Goal: Complete application form: Complete application form

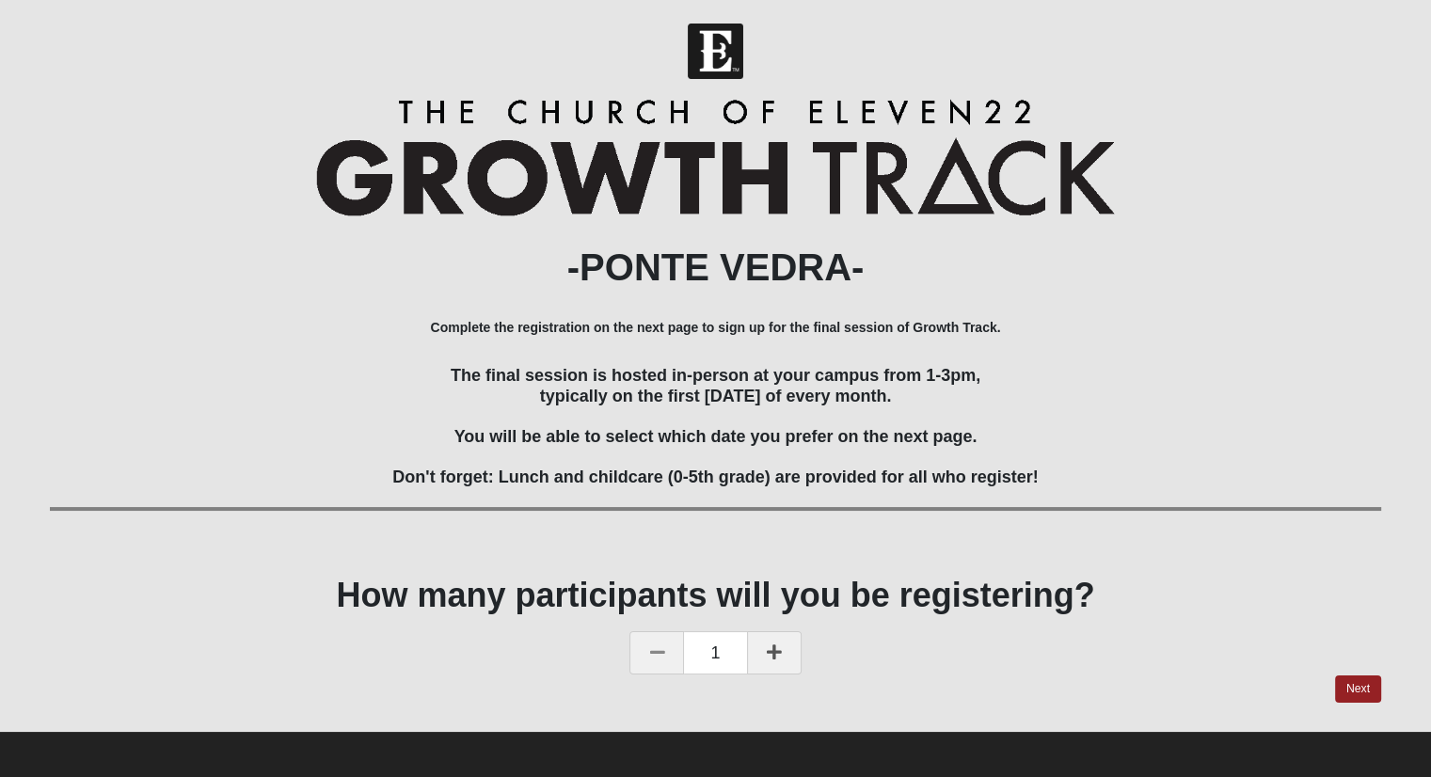
scroll to position [5, 0]
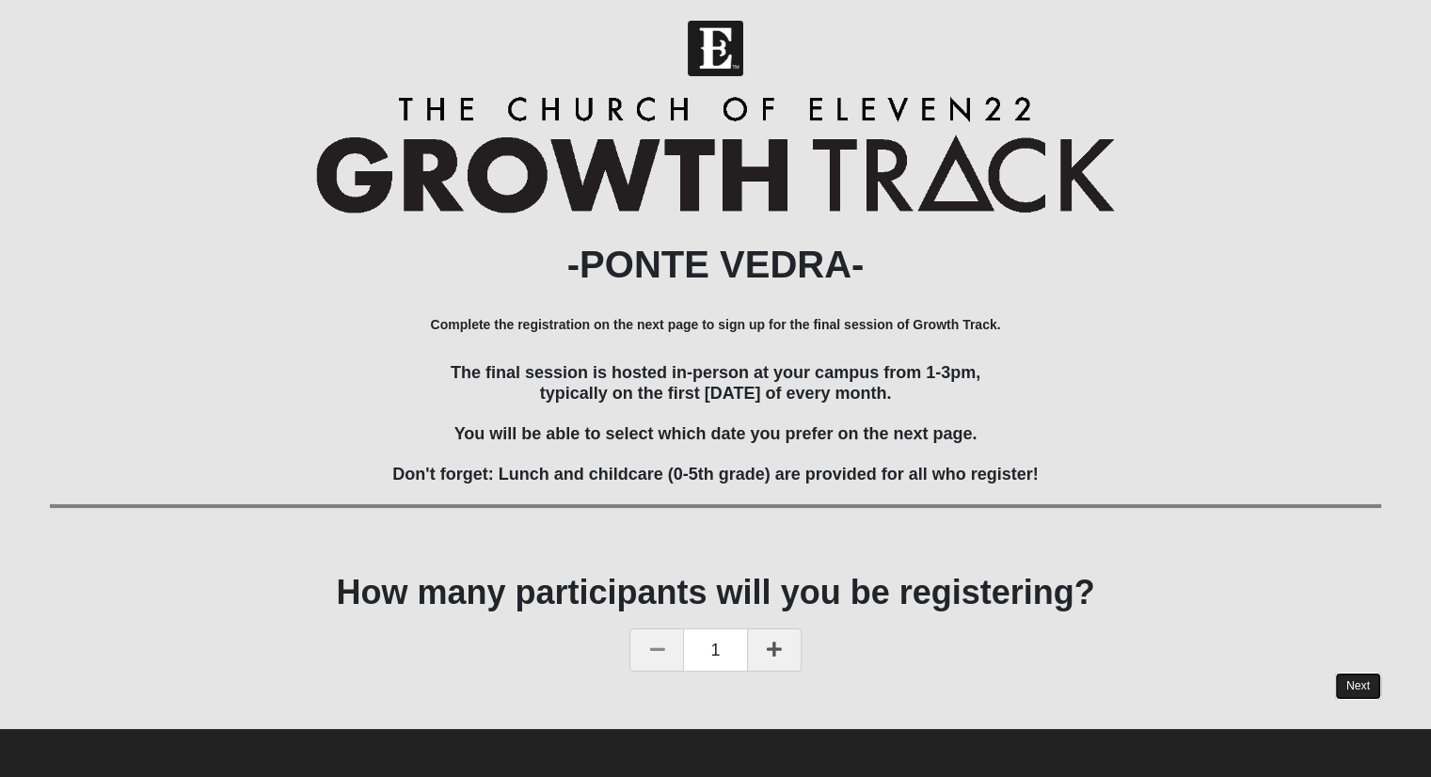
click at [1353, 682] on link "Next" at bounding box center [1358, 685] width 46 height 27
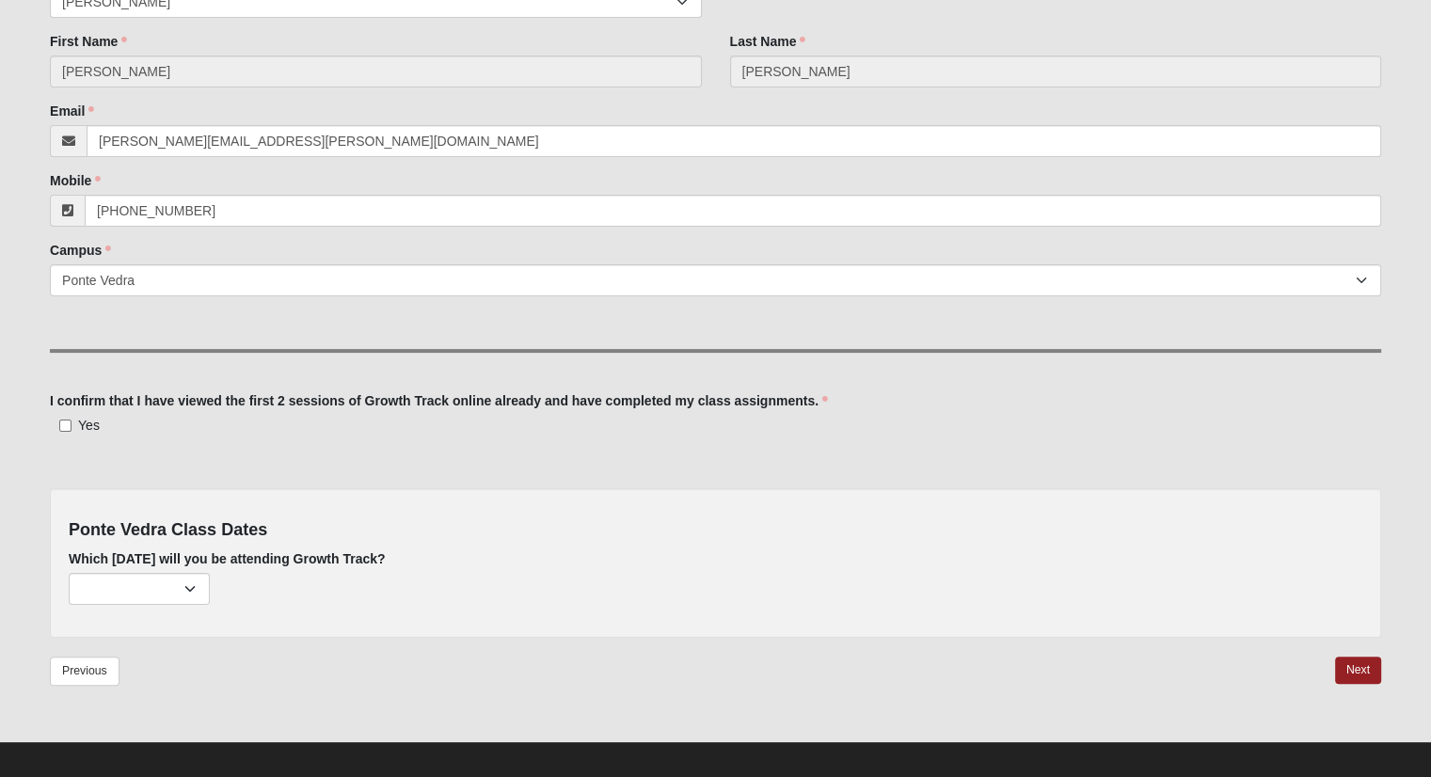
scroll to position [269, 0]
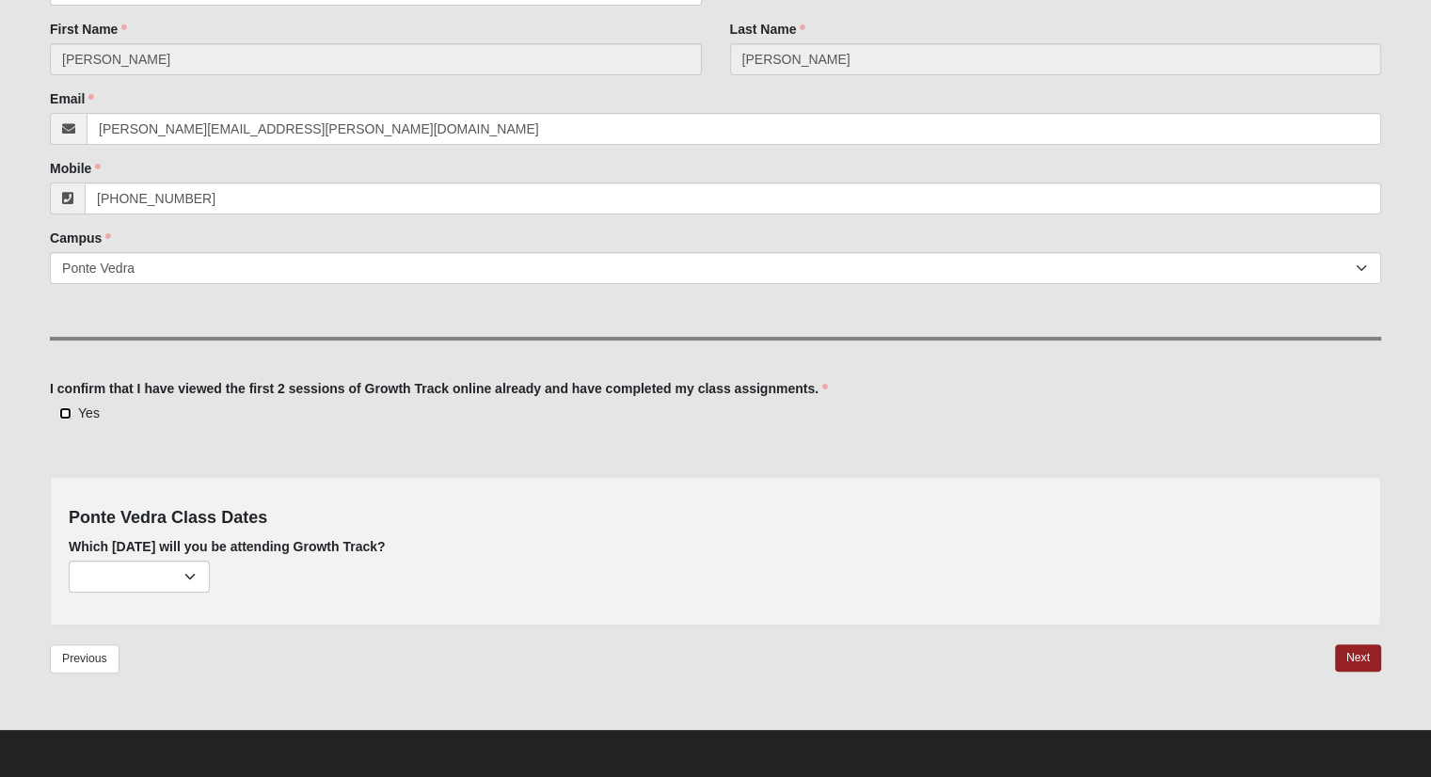
click at [60, 411] on input "Yes" at bounding box center [65, 413] width 12 height 12
checkbox input "true"
click at [189, 571] on select "[DATE] (none remaining) [DATE] (none remaining) [DATE] (none remaining) [DATE] …" at bounding box center [139, 577] width 141 height 32
select select "704"
click at [69, 561] on select "[DATE] (none remaining) [DATE] (none remaining) [DATE] (none remaining) [DATE] …" at bounding box center [139, 577] width 141 height 32
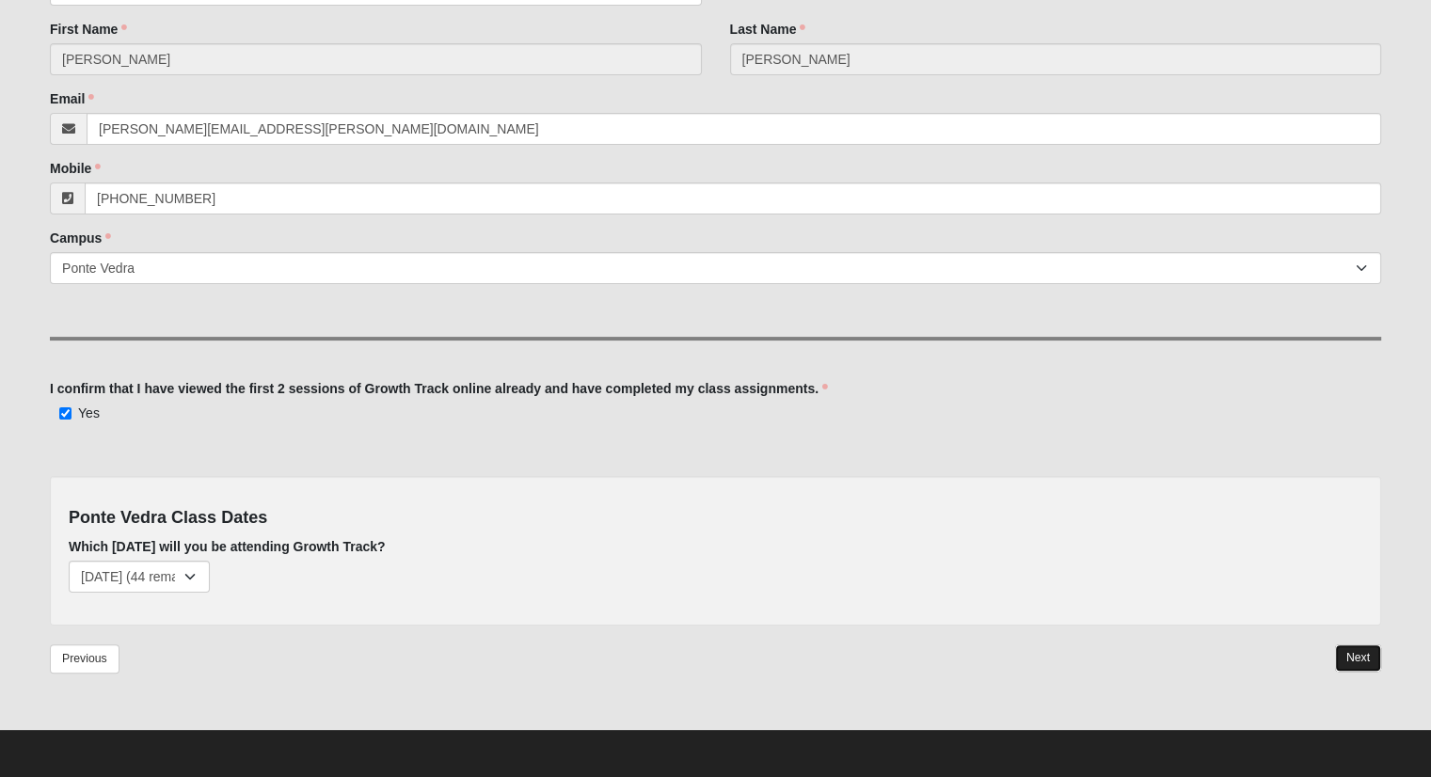
click at [1354, 657] on link "Next" at bounding box center [1358, 657] width 46 height 27
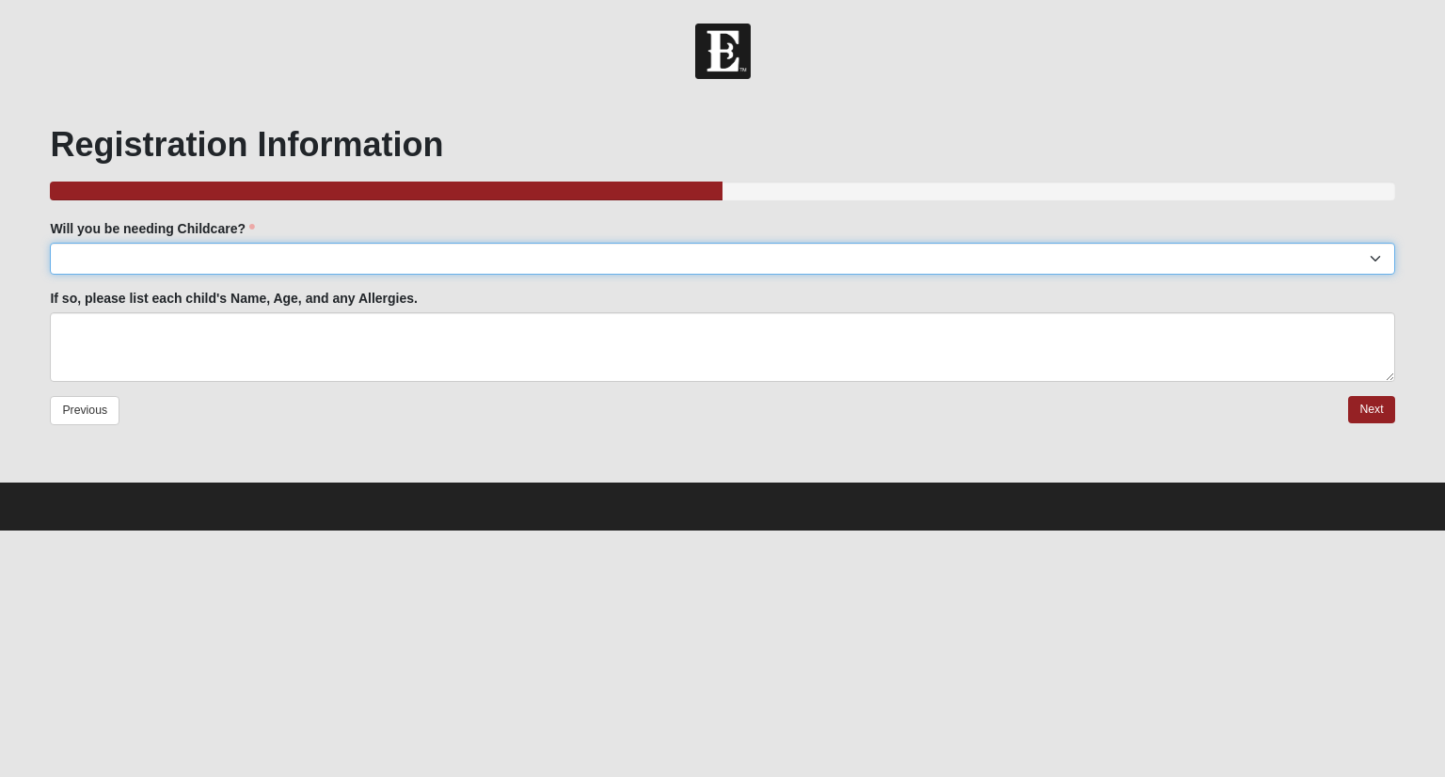
click at [177, 261] on select "Yes No" at bounding box center [722, 259] width 1344 height 32
select select "No"
click at [50, 243] on select "Yes No" at bounding box center [722, 259] width 1344 height 32
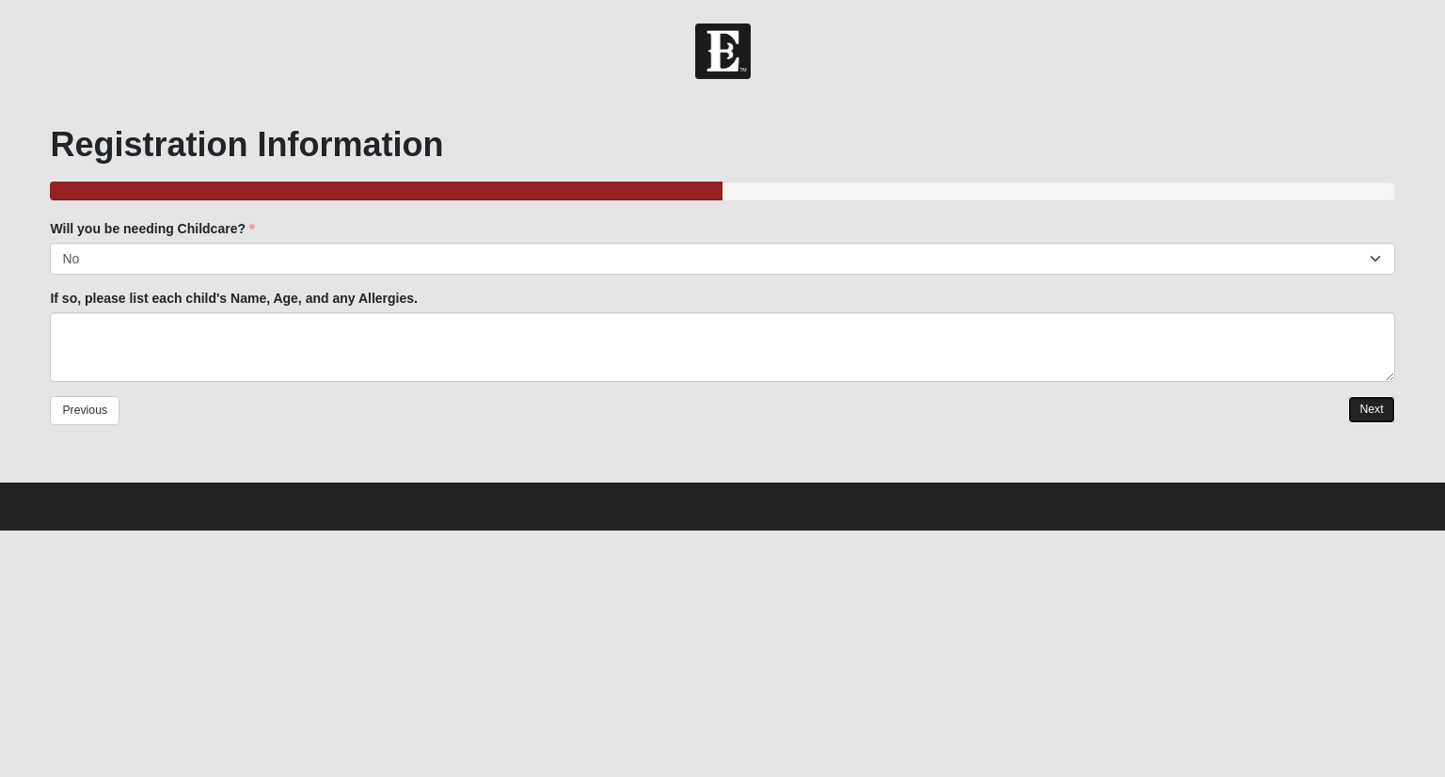
click at [1374, 403] on link "Next" at bounding box center [1371, 409] width 46 height 27
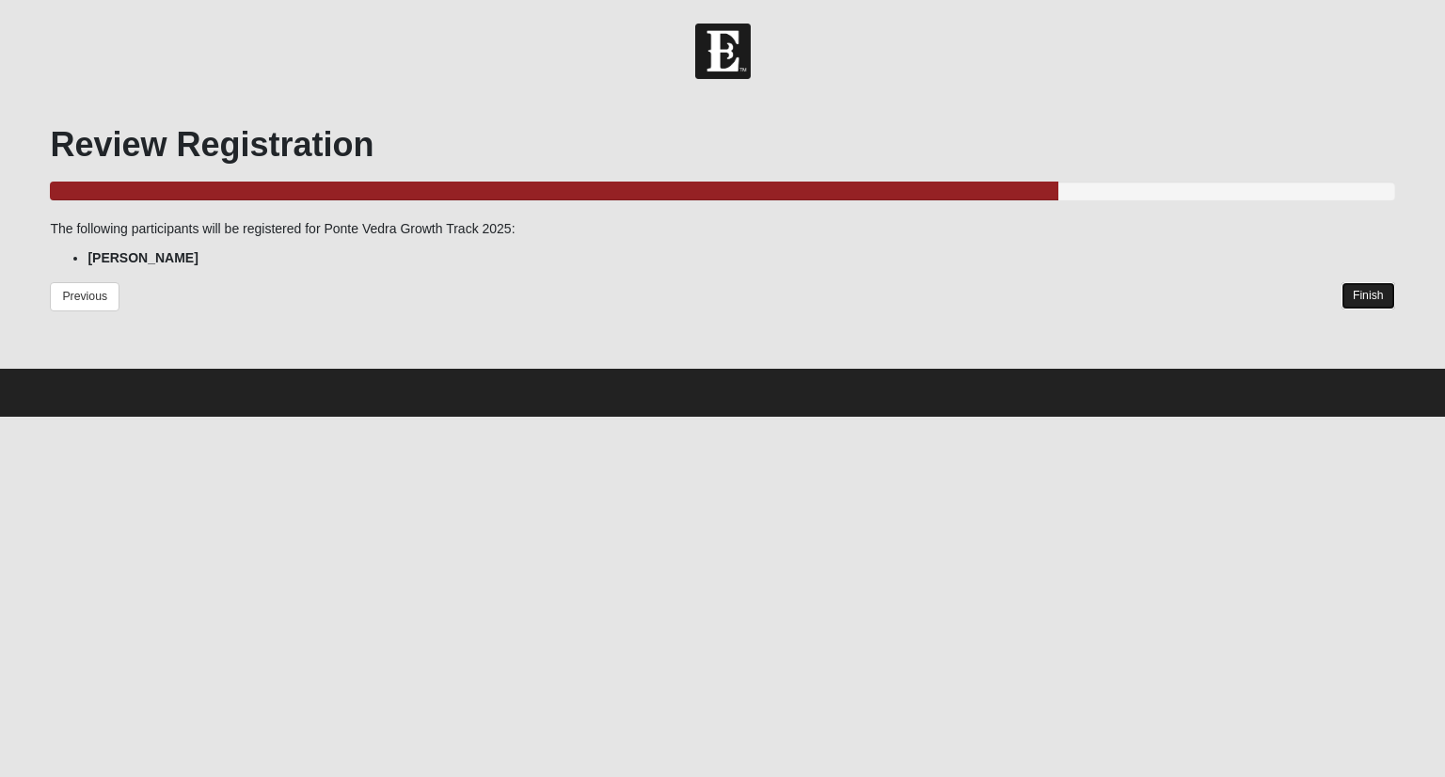
click at [1362, 292] on link "Finish" at bounding box center [1368, 295] width 54 height 27
